Goal: Task Accomplishment & Management: Manage account settings

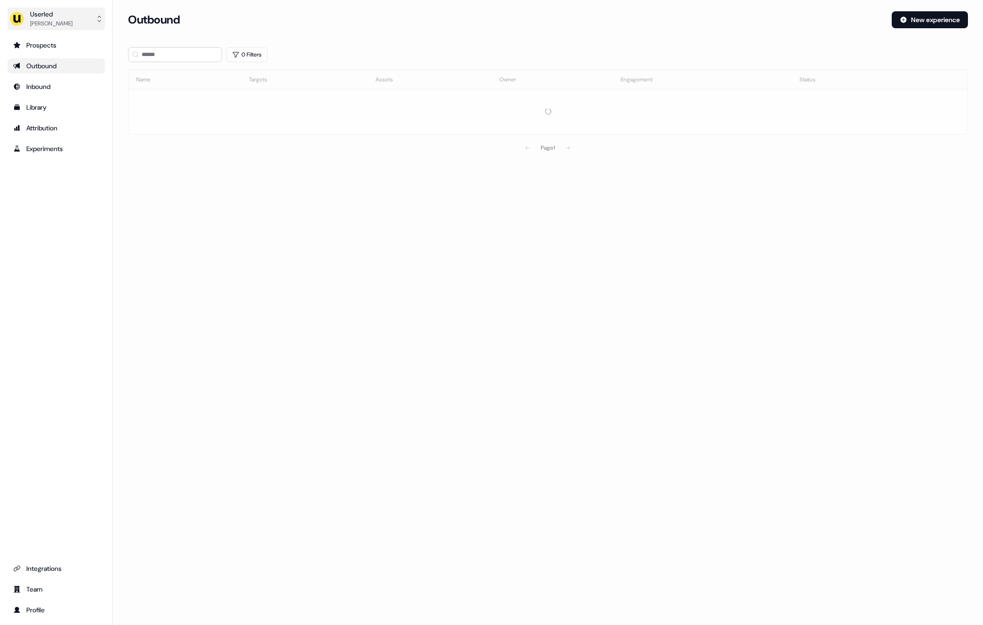
click at [40, 12] on div "Userled" at bounding box center [51, 13] width 42 height 9
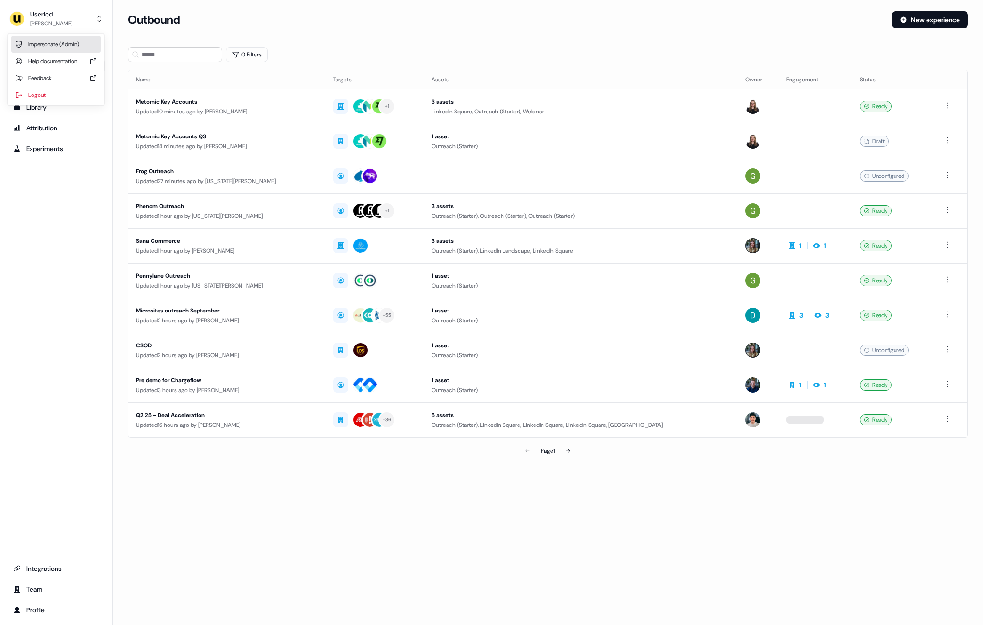
click at [33, 46] on div "Impersonate (Admin)" at bounding box center [55, 44] width 89 height 17
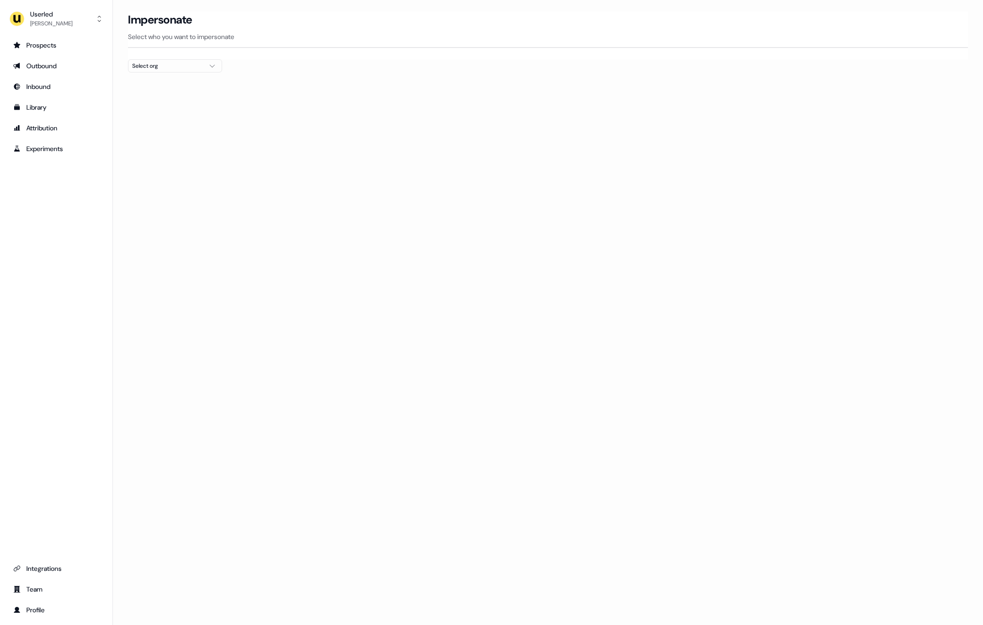
click at [161, 65] on div "Select org" at bounding box center [167, 65] width 71 height 9
type input "***"
click at [166, 103] on div "ADvendio" at bounding box center [174, 99] width 93 height 15
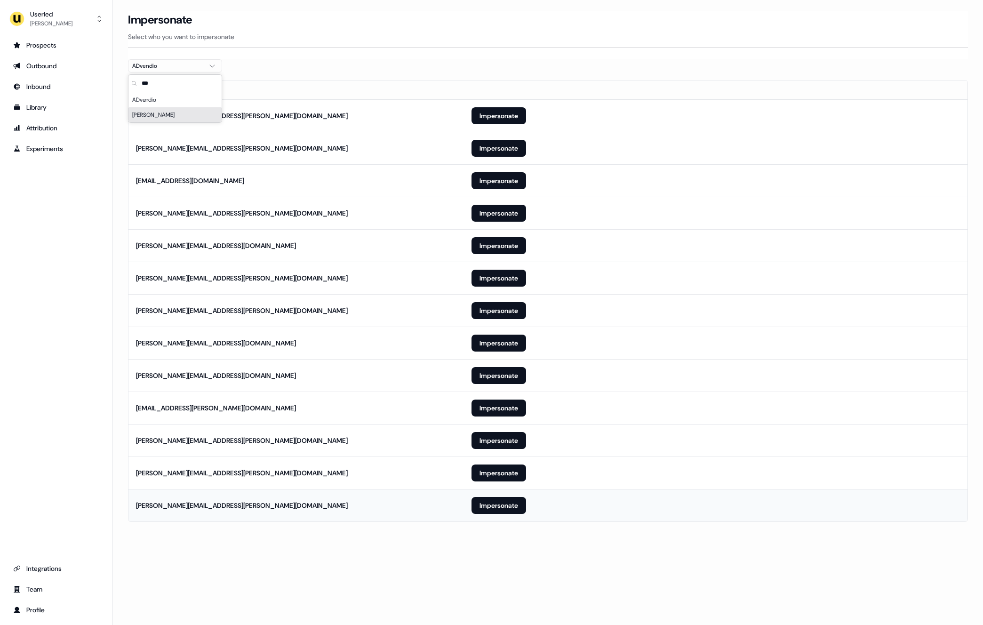
click at [496, 514] on td "Impersonate" at bounding box center [716, 505] width 504 height 32
click at [503, 508] on button "Impersonate" at bounding box center [499, 505] width 55 height 17
